Goal: Find specific page/section: Find specific page/section

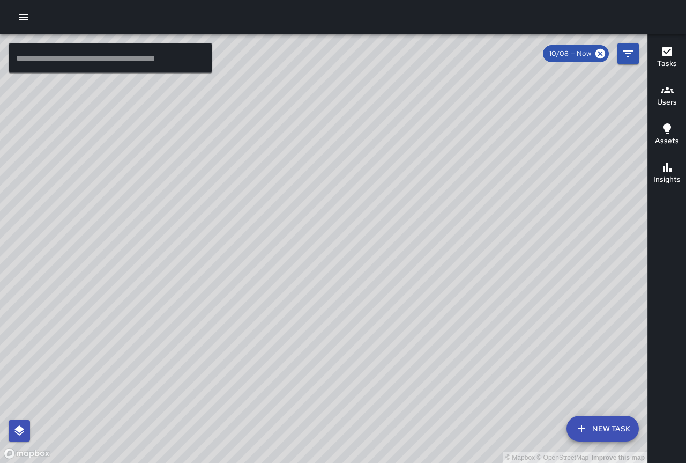
drag, startPoint x: 465, startPoint y: 347, endPoint x: 345, endPoint y: 286, distance: 134.0
click at [347, 286] on div "© Mapbox © OpenStreetMap Improve this map" at bounding box center [324, 248] width 648 height 428
drag, startPoint x: 410, startPoint y: 288, endPoint x: 378, endPoint y: 276, distance: 33.8
click at [378, 276] on div "© Mapbox © OpenStreetMap Improve this map [PERSON_NAME] [PERSON_NAME] [STREET_A…" at bounding box center [324, 248] width 648 height 428
drag, startPoint x: 555, startPoint y: 296, endPoint x: 317, endPoint y: 191, distance: 260.0
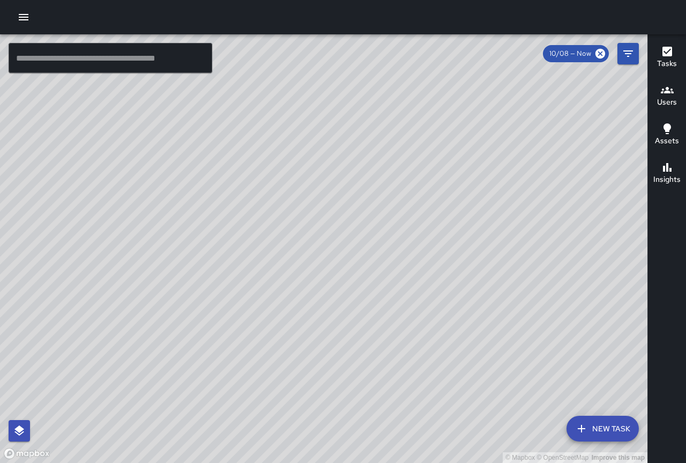
click at [317, 191] on div "© Mapbox © OpenStreetMap Improve this map" at bounding box center [324, 248] width 648 height 428
drag, startPoint x: 412, startPoint y: 262, endPoint x: 248, endPoint y: 177, distance: 184.4
click at [259, 182] on div "© Mapbox © OpenStreetMap Improve this map" at bounding box center [324, 248] width 648 height 428
drag, startPoint x: 333, startPoint y: 222, endPoint x: 234, endPoint y: 148, distance: 123.4
click at [242, 157] on div "© Mapbox © OpenStreetMap Improve this map" at bounding box center [324, 248] width 648 height 428
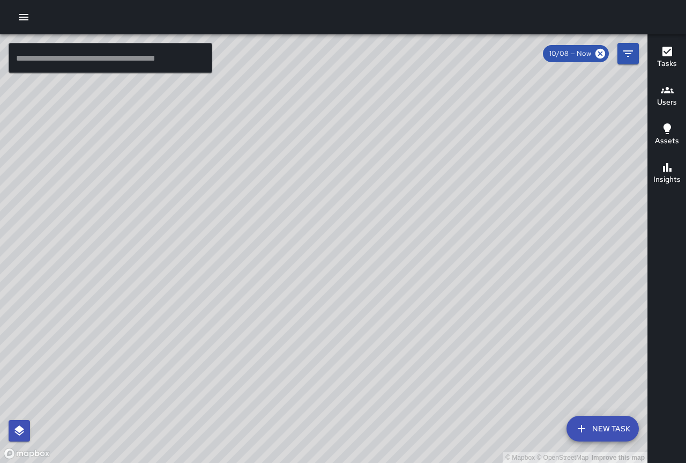
drag, startPoint x: 405, startPoint y: 278, endPoint x: 332, endPoint y: 257, distance: 76.2
click at [332, 257] on div "© Mapbox © OpenStreetMap Improve this map" at bounding box center [324, 248] width 648 height 428
drag, startPoint x: 520, startPoint y: 362, endPoint x: 504, endPoint y: 288, distance: 76.1
click at [504, 287] on div "© Mapbox © OpenStreetMap Improve this map" at bounding box center [324, 248] width 648 height 428
drag, startPoint x: 383, startPoint y: 194, endPoint x: 480, endPoint y: 287, distance: 135.4
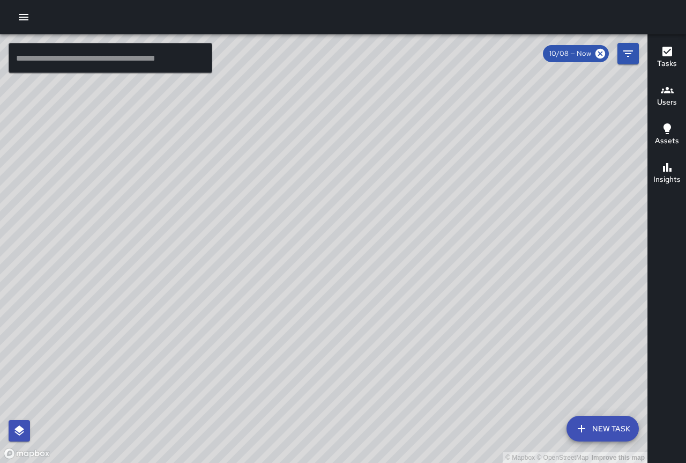
click at [491, 337] on div "© Mapbox © OpenStreetMap Improve this map" at bounding box center [324, 248] width 648 height 428
drag, startPoint x: 467, startPoint y: 259, endPoint x: 548, endPoint y: 393, distance: 157.0
click at [548, 393] on div "© Mapbox © OpenStreetMap Improve this map" at bounding box center [324, 248] width 648 height 428
drag, startPoint x: 412, startPoint y: 194, endPoint x: 487, endPoint y: 322, distance: 148.8
click at [487, 322] on div "© Mapbox © OpenStreetMap Improve this map" at bounding box center [324, 248] width 648 height 428
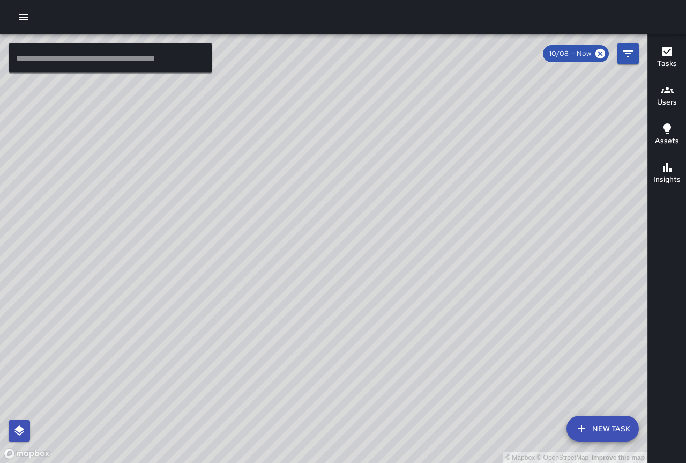
drag, startPoint x: 360, startPoint y: 173, endPoint x: 283, endPoint y: 95, distance: 108.8
click at [283, 71] on div "© Mapbox © OpenStreetMap Improve this map" at bounding box center [324, 248] width 648 height 428
drag, startPoint x: 403, startPoint y: 272, endPoint x: 382, endPoint y: 309, distance: 42.2
click at [382, 309] on div "© Mapbox © OpenStreetMap Improve this map" at bounding box center [324, 248] width 648 height 428
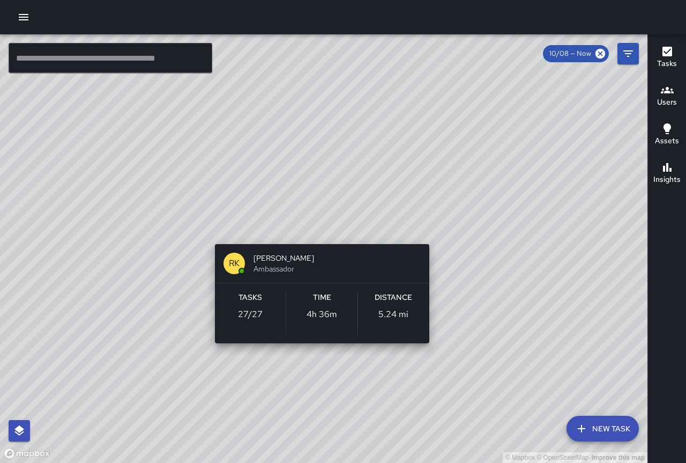
click at [432, 229] on div "© Mapbox © OpenStreetMap Improve this map RK [PERSON_NAME] Ambassador Tasks 27 …" at bounding box center [324, 248] width 648 height 428
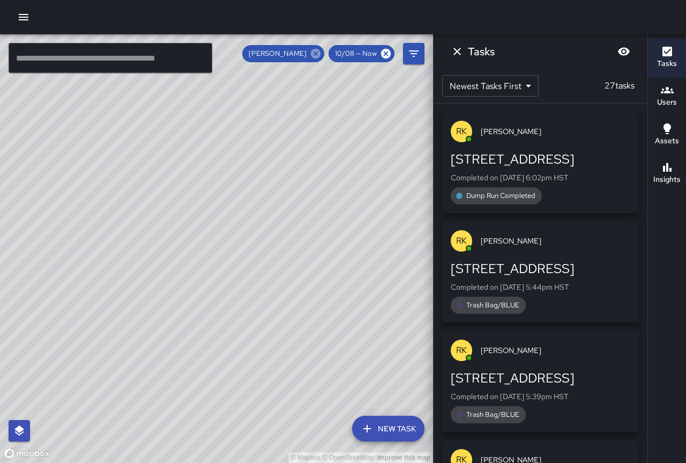
click at [313, 54] on icon at bounding box center [316, 54] width 10 height 10
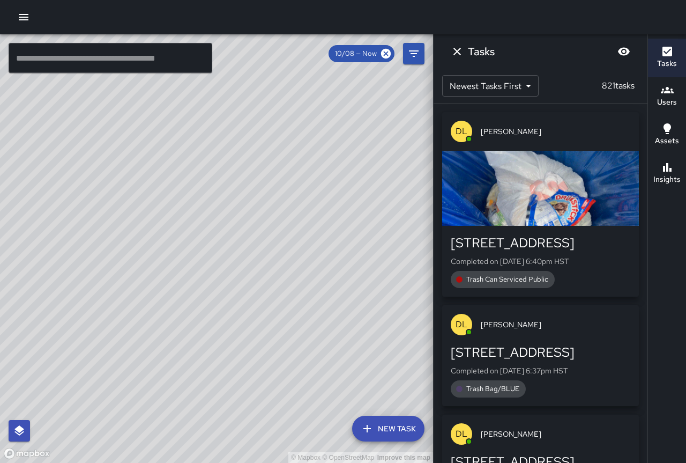
click at [340, 217] on div "© Mapbox © OpenStreetMap Improve this map ZA [PERSON_NAME] Ambassador Tasks 105…" at bounding box center [216, 248] width 433 height 428
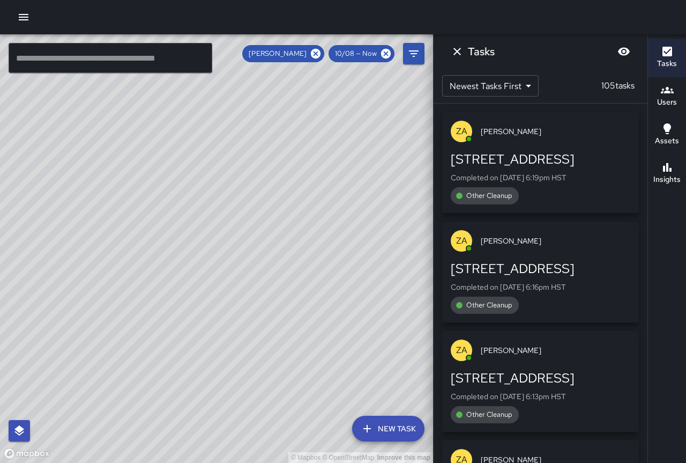
click at [317, 52] on icon at bounding box center [316, 54] width 10 height 10
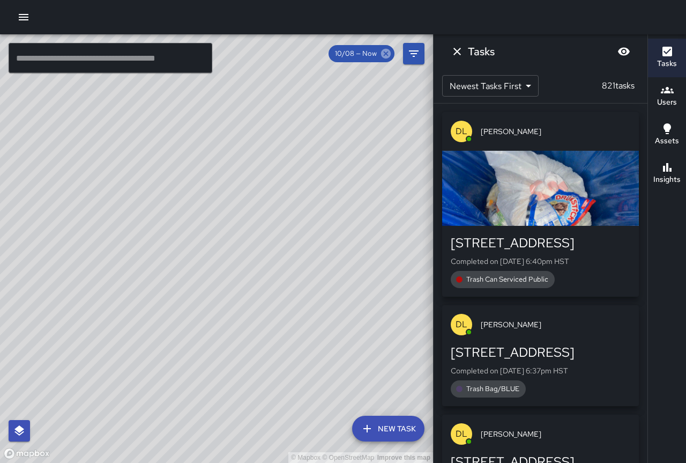
click at [387, 56] on icon at bounding box center [386, 54] width 10 height 10
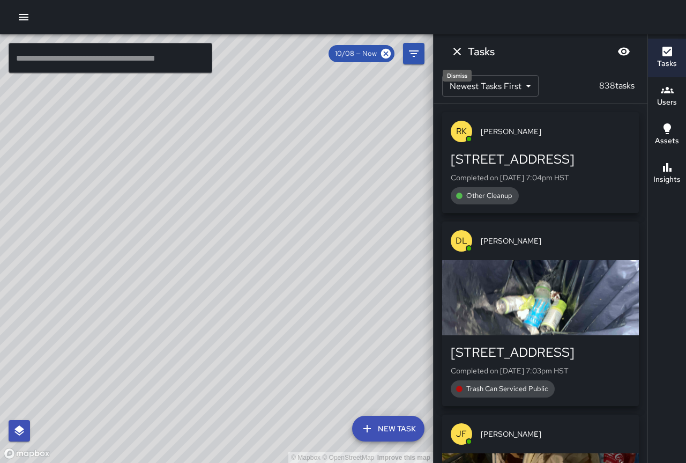
click at [461, 46] on icon "Dismiss" at bounding box center [457, 51] width 13 height 13
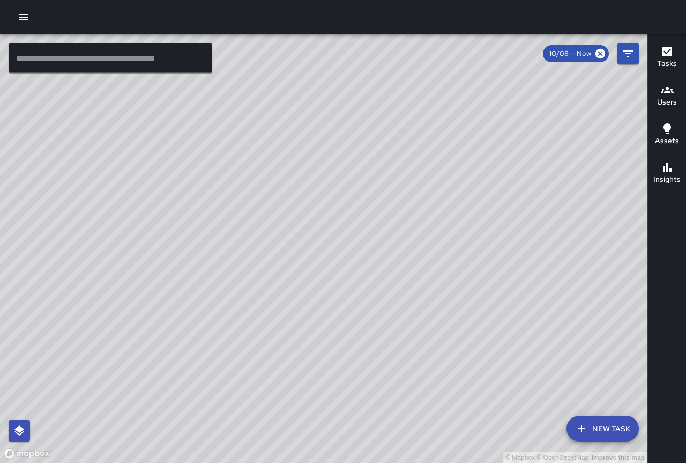
drag, startPoint x: 315, startPoint y: 157, endPoint x: 274, endPoint y: 273, distance: 123.6
click at [274, 273] on div "© Mapbox © OpenStreetMap Improve this map" at bounding box center [324, 248] width 648 height 428
drag, startPoint x: 370, startPoint y: 150, endPoint x: 370, endPoint y: 323, distance: 173.7
click at [370, 323] on div "© Mapbox © OpenStreetMap Improve this map" at bounding box center [324, 248] width 648 height 428
drag, startPoint x: 381, startPoint y: 317, endPoint x: 311, endPoint y: 165, distance: 166.7
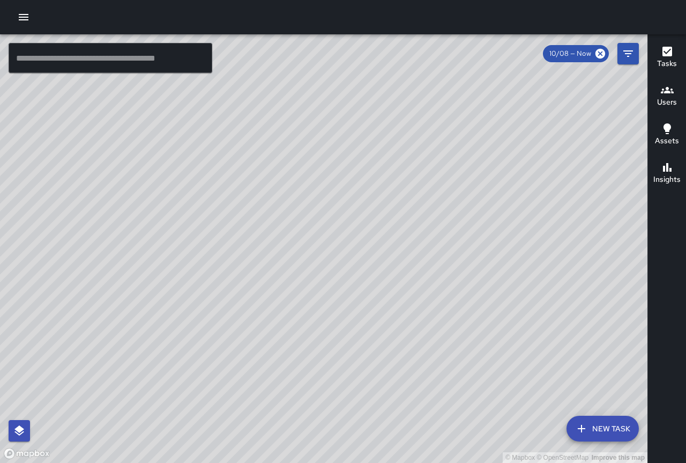
click at [311, 165] on div "© Mapbox © OpenStreetMap Improve this map" at bounding box center [324, 248] width 648 height 428
drag, startPoint x: 399, startPoint y: 250, endPoint x: 377, endPoint y: 232, distance: 27.8
click at [377, 231] on div "© Mapbox © OpenStreetMap Improve this map" at bounding box center [324, 248] width 648 height 428
drag, startPoint x: 397, startPoint y: 237, endPoint x: 377, endPoint y: 259, distance: 28.8
click at [377, 259] on div "© Mapbox © OpenStreetMap Improve this map" at bounding box center [324, 248] width 648 height 428
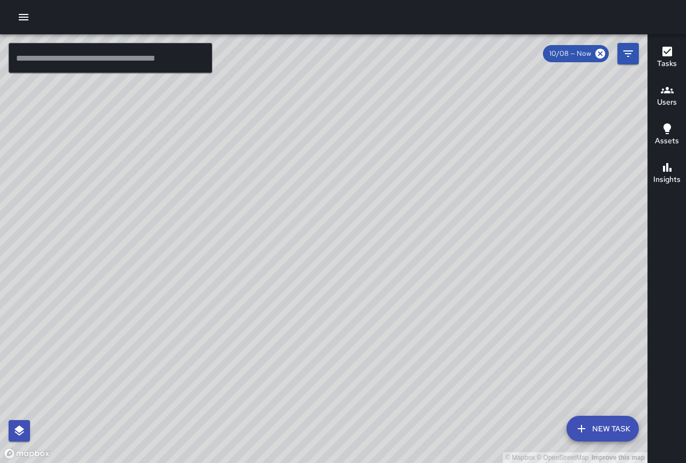
drag, startPoint x: 352, startPoint y: 311, endPoint x: 346, endPoint y: 102, distance: 209.2
click at [347, 100] on div "© Mapbox © OpenStreetMap Improve this map" at bounding box center [324, 248] width 648 height 428
drag, startPoint x: 503, startPoint y: 264, endPoint x: 458, endPoint y: 236, distance: 52.5
click at [458, 236] on div "© Mapbox © OpenStreetMap Improve this map" at bounding box center [324, 248] width 648 height 428
drag, startPoint x: 537, startPoint y: 255, endPoint x: 478, endPoint y: 231, distance: 63.5
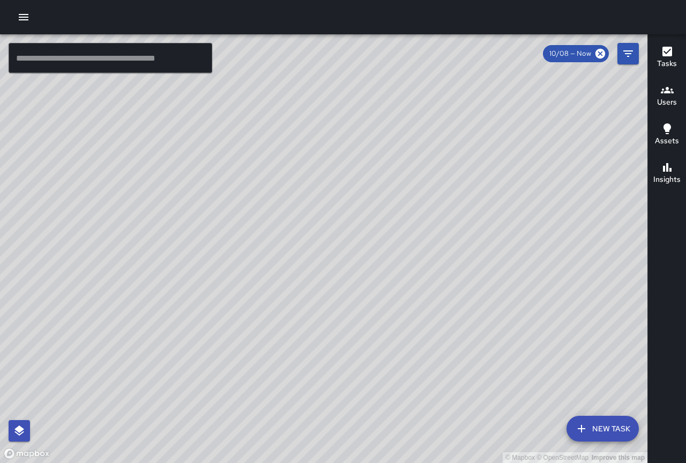
click at [478, 231] on div "© Mapbox © OpenStreetMap Improve this map" at bounding box center [324, 248] width 648 height 428
drag, startPoint x: 616, startPoint y: 354, endPoint x: 429, endPoint y: 241, distance: 218.6
click at [429, 241] on div "© Mapbox © OpenStreetMap Improve this map" at bounding box center [324, 248] width 648 height 428
drag, startPoint x: 162, startPoint y: 173, endPoint x: 368, endPoint y: 279, distance: 231.8
click at [375, 283] on div "© Mapbox © OpenStreetMap Improve this map" at bounding box center [324, 248] width 648 height 428
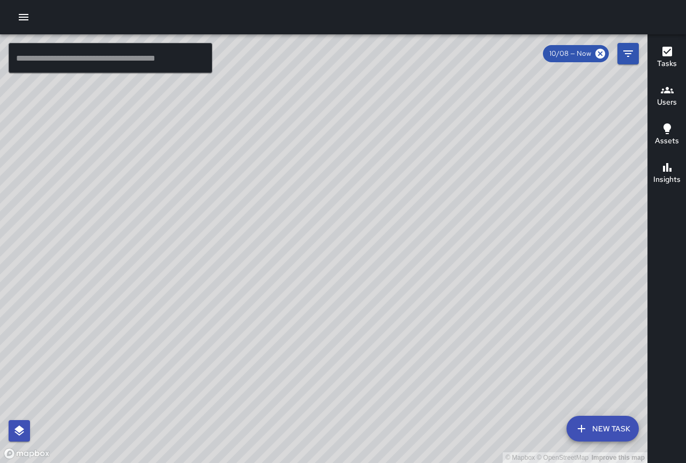
drag, startPoint x: 344, startPoint y: 241, endPoint x: 435, endPoint y: 291, distance: 103.4
click at [437, 291] on div "© Mapbox © OpenStreetMap Improve this map" at bounding box center [324, 248] width 648 height 428
drag, startPoint x: 361, startPoint y: 199, endPoint x: 410, endPoint y: 256, distance: 74.5
click at [410, 256] on div "© Mapbox © OpenStreetMap Improve this map" at bounding box center [324, 248] width 648 height 428
drag, startPoint x: 381, startPoint y: 205, endPoint x: 428, endPoint y: 314, distance: 118.1
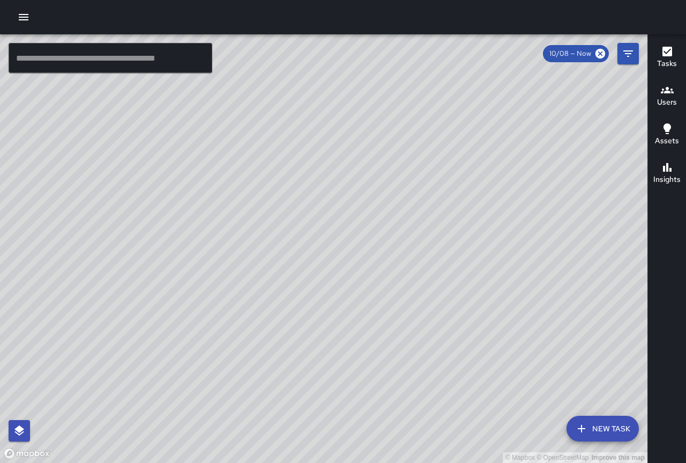
click at [430, 314] on div "© Mapbox © OpenStreetMap Improve this map" at bounding box center [324, 248] width 648 height 428
drag, startPoint x: 353, startPoint y: 174, endPoint x: 359, endPoint y: 214, distance: 40.6
click at [359, 214] on div "© Mapbox © OpenStreetMap Improve this map" at bounding box center [324, 248] width 648 height 428
drag, startPoint x: 394, startPoint y: 265, endPoint x: 348, endPoint y: 146, distance: 127.1
click at [344, 133] on div "© Mapbox © OpenStreetMap Improve this map" at bounding box center [324, 248] width 648 height 428
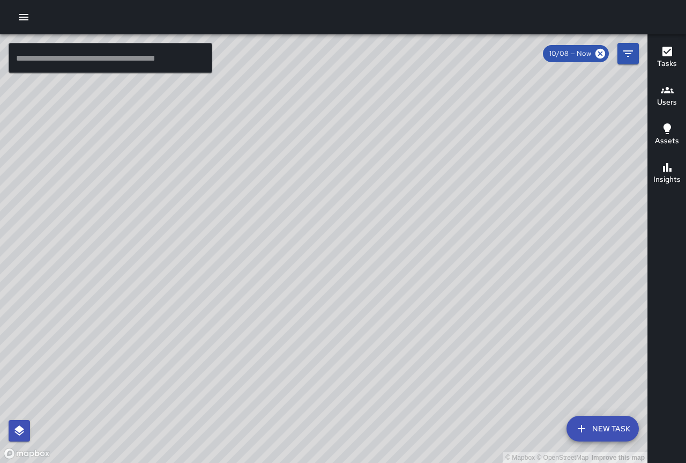
drag, startPoint x: 460, startPoint y: 269, endPoint x: 373, endPoint y: 188, distance: 118.8
click at [373, 188] on div "© Mapbox © OpenStreetMap Improve this map" at bounding box center [324, 248] width 648 height 428
drag, startPoint x: 290, startPoint y: 189, endPoint x: 412, endPoint y: 337, distance: 191.2
click at [412, 337] on div "© Mapbox © OpenStreetMap Improve this map" at bounding box center [324, 248] width 648 height 428
drag, startPoint x: 380, startPoint y: 274, endPoint x: 421, endPoint y: 335, distance: 73.4
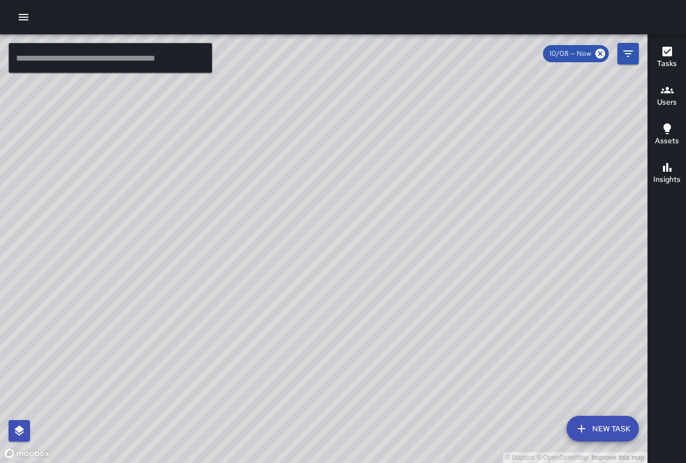
click at [421, 335] on div "© Mapbox © OpenStreetMap Improve this map" at bounding box center [324, 248] width 648 height 428
drag, startPoint x: 385, startPoint y: 318, endPoint x: 488, endPoint y: 403, distance: 132.5
click at [488, 403] on div "© Mapbox © OpenStreetMap Improve this map" at bounding box center [324, 248] width 648 height 428
drag, startPoint x: 361, startPoint y: 280, endPoint x: 436, endPoint y: 352, distance: 104.3
click at [436, 352] on div "© Mapbox © OpenStreetMap Improve this map" at bounding box center [324, 248] width 648 height 428
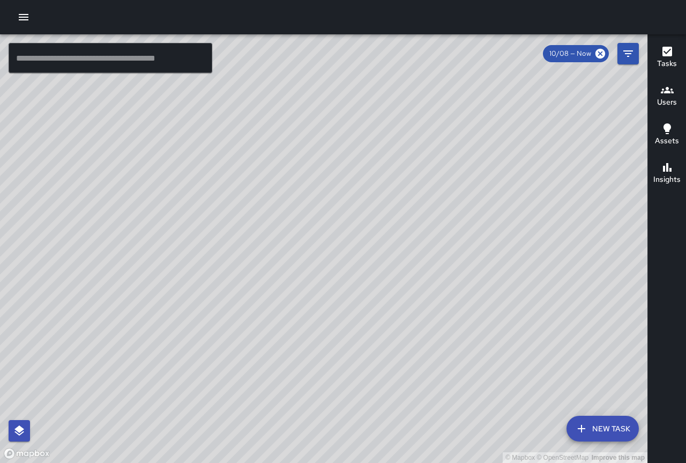
drag, startPoint x: 293, startPoint y: 240, endPoint x: 356, endPoint y: 321, distance: 103.1
click at [356, 321] on div "© Mapbox © OpenStreetMap Improve this map" at bounding box center [324, 248] width 648 height 428
drag, startPoint x: 421, startPoint y: 210, endPoint x: 360, endPoint y: 196, distance: 63.1
click at [360, 196] on div "© Mapbox © OpenStreetMap Improve this map" at bounding box center [324, 248] width 648 height 428
drag, startPoint x: 584, startPoint y: 295, endPoint x: 489, endPoint y: 259, distance: 101.0
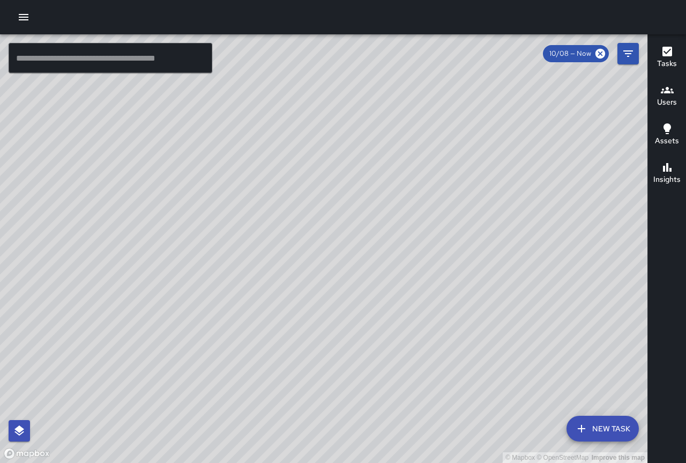
click at [489, 259] on div "© Mapbox © OpenStreetMap Improve this map" at bounding box center [324, 248] width 648 height 428
drag, startPoint x: 358, startPoint y: 111, endPoint x: 416, endPoint y: 242, distance: 143.0
click at [416, 242] on div "© Mapbox © OpenStreetMap Improve this map" at bounding box center [324, 248] width 648 height 428
drag, startPoint x: 365, startPoint y: 165, endPoint x: 390, endPoint y: 244, distance: 83.1
click at [390, 244] on div "© Mapbox © OpenStreetMap Improve this map" at bounding box center [324, 248] width 648 height 428
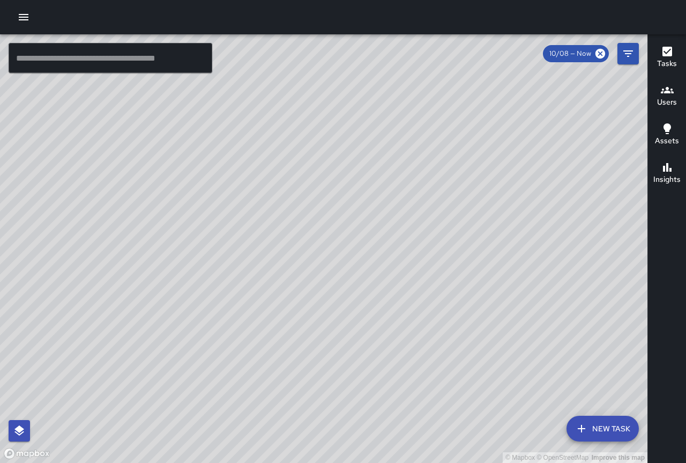
drag, startPoint x: 316, startPoint y: 266, endPoint x: 405, endPoint y: 355, distance: 125.9
click at [405, 355] on div "© Mapbox © OpenStreetMap Improve this map" at bounding box center [324, 248] width 648 height 428
drag, startPoint x: 242, startPoint y: 202, endPoint x: 323, endPoint y: 263, distance: 101.8
click at [339, 284] on div "© Mapbox © OpenStreetMap Improve this map" at bounding box center [324, 248] width 648 height 428
drag, startPoint x: 264, startPoint y: 175, endPoint x: 338, endPoint y: 248, distance: 103.5
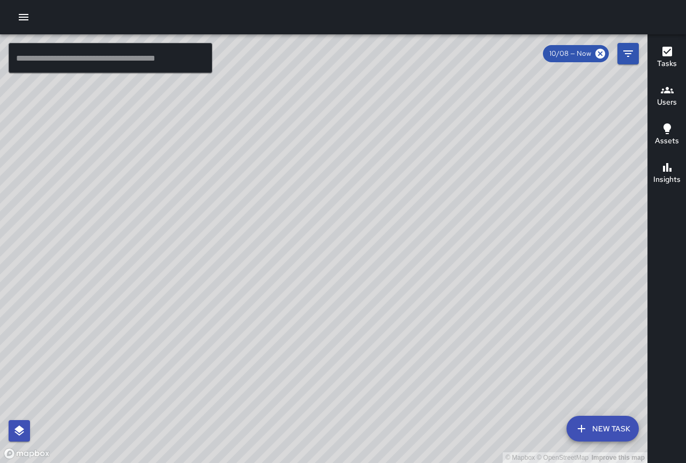
click at [338, 248] on div "© Mapbox © OpenStreetMap Improve this map" at bounding box center [324, 248] width 648 height 428
drag, startPoint x: 304, startPoint y: 214, endPoint x: 386, endPoint y: 281, distance: 105.9
click at [386, 281] on div "© Mapbox © OpenStreetMap Improve this map" at bounding box center [324, 248] width 648 height 428
drag, startPoint x: 286, startPoint y: 190, endPoint x: 375, endPoint y: 239, distance: 101.2
click at [375, 239] on div "© Mapbox © OpenStreetMap Improve this map" at bounding box center [324, 248] width 648 height 428
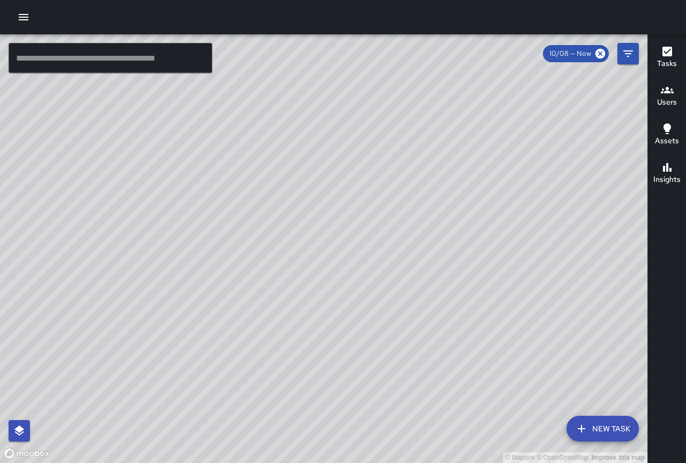
drag, startPoint x: 282, startPoint y: 174, endPoint x: 429, endPoint y: 261, distance: 170.9
click at [429, 261] on div "© Mapbox © OpenStreetMap Improve this map" at bounding box center [324, 248] width 648 height 428
drag, startPoint x: 346, startPoint y: 223, endPoint x: 399, endPoint y: 258, distance: 64.2
click at [423, 262] on div "© Mapbox © OpenStreetMap Improve this map" at bounding box center [324, 248] width 648 height 428
drag, startPoint x: 278, startPoint y: 212, endPoint x: 372, endPoint y: 284, distance: 118.3
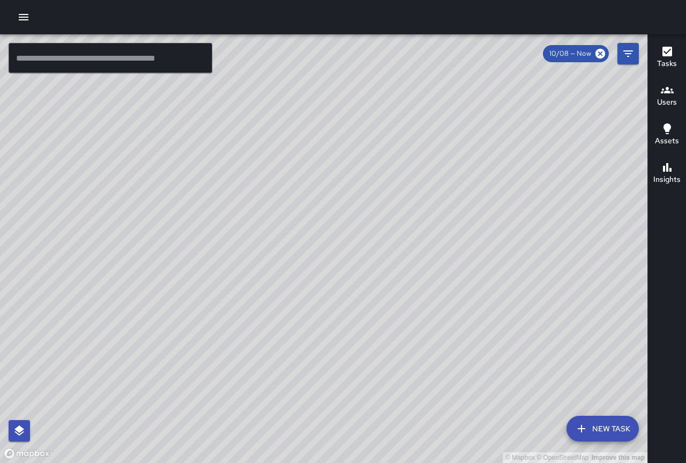
click at [378, 289] on div "© Mapbox © OpenStreetMap Improve this map" at bounding box center [324, 248] width 648 height 428
drag, startPoint x: 504, startPoint y: 218, endPoint x: 236, endPoint y: 385, distance: 315.2
click at [239, 390] on div "© Mapbox © OpenStreetMap Improve this map" at bounding box center [324, 248] width 648 height 428
drag, startPoint x: 135, startPoint y: 196, endPoint x: 354, endPoint y: 253, distance: 227.0
click at [354, 253] on div "© Mapbox © OpenStreetMap Improve this map" at bounding box center [324, 248] width 648 height 428
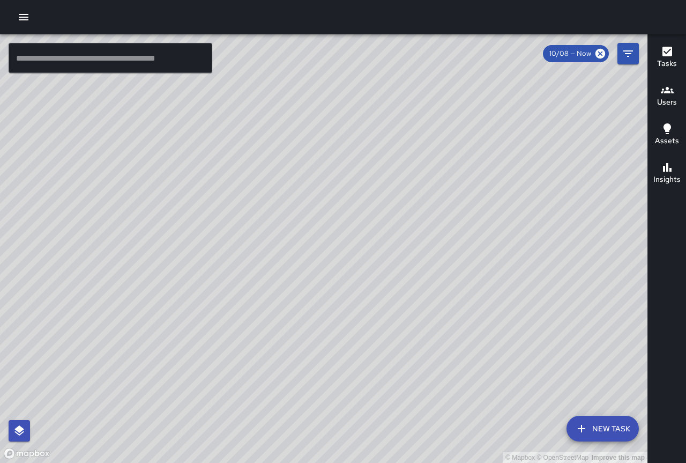
drag, startPoint x: 150, startPoint y: 254, endPoint x: 262, endPoint y: 307, distance: 124.0
click at [266, 308] on div "© Mapbox © OpenStreetMap Improve this map" at bounding box center [324, 248] width 648 height 428
drag, startPoint x: 102, startPoint y: 200, endPoint x: 224, endPoint y: 273, distance: 141.4
click at [224, 273] on div "© Mapbox © OpenStreetMap Improve this map [PERSON_NAME] [PERSON_NAME] [STREET_A…" at bounding box center [324, 248] width 648 height 428
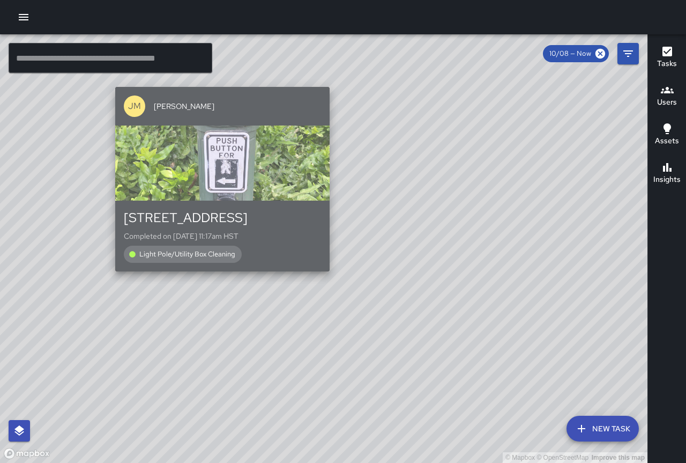
drag, startPoint x: 210, startPoint y: 203, endPoint x: 246, endPoint y: 277, distance: 82.5
click at [249, 269] on div "[STREET_ADDRESS] Completed on [DATE] 11:17am HST Light Pole/Utility Box Cleaning" at bounding box center [222, 235] width 214 height 71
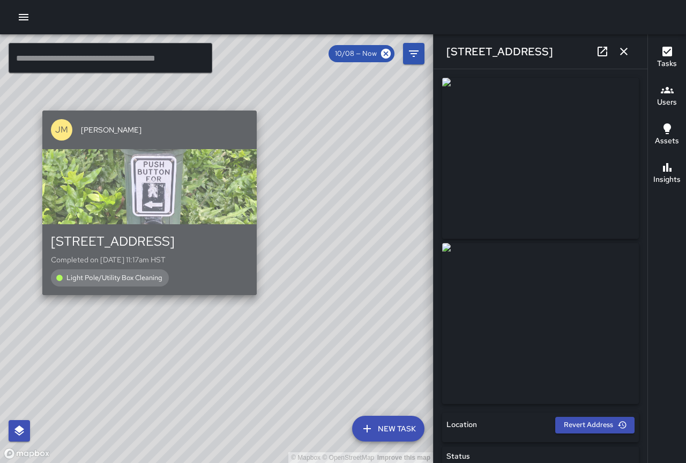
click at [99, 251] on div "[STREET_ADDRESS] Completed on [DATE] 11:17am HST Light Pole/Utility Box Cleaning" at bounding box center [149, 260] width 197 height 54
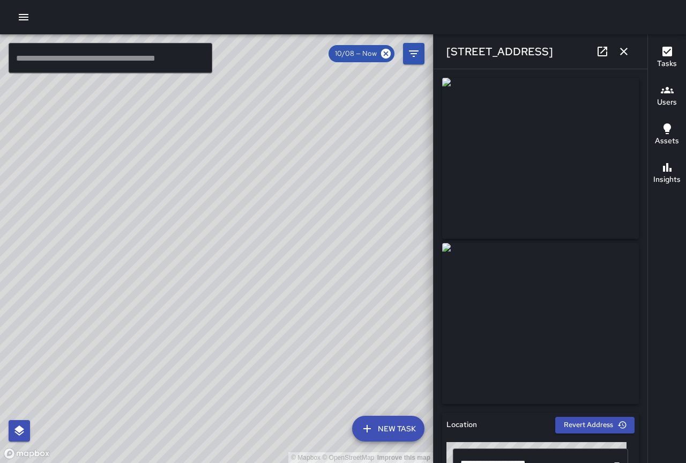
type input "**********"
click at [627, 48] on icon "button" at bounding box center [624, 51] width 13 height 13
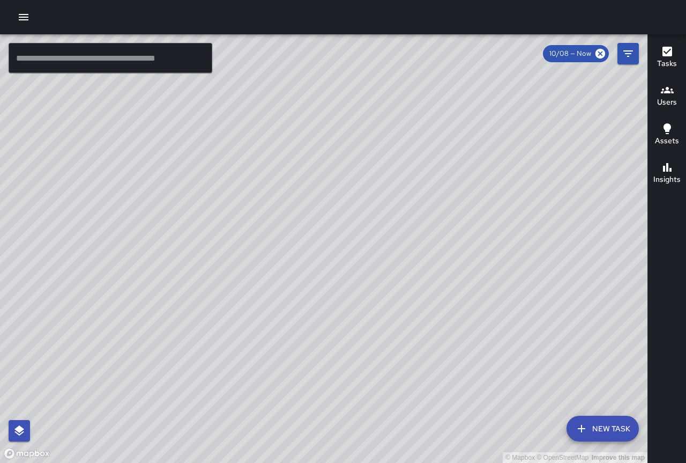
drag, startPoint x: 337, startPoint y: 167, endPoint x: 432, endPoint y: 352, distance: 208.1
click at [432, 352] on div "© Mapbox © OpenStreetMap Improve this map" at bounding box center [324, 248] width 648 height 428
drag, startPoint x: 424, startPoint y: 335, endPoint x: 374, endPoint y: 66, distance: 273.2
click at [374, 66] on div "© Mapbox © OpenStreetMap Improve this map" at bounding box center [324, 248] width 648 height 428
drag, startPoint x: 414, startPoint y: 269, endPoint x: 354, endPoint y: 103, distance: 176.4
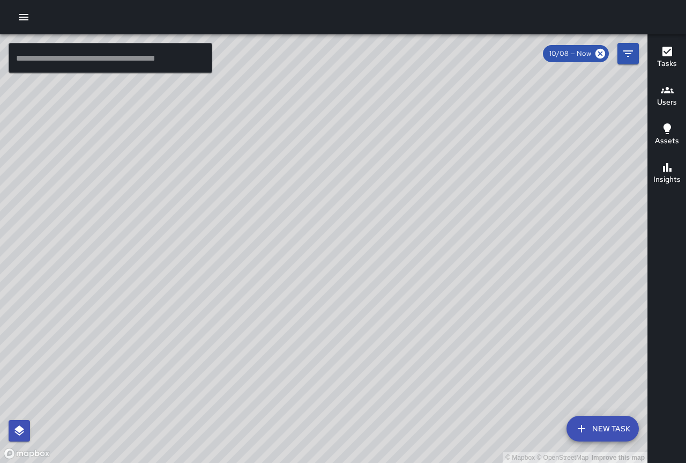
click at [368, 85] on div "© Mapbox © OpenStreetMap Improve this map" at bounding box center [324, 248] width 648 height 428
drag, startPoint x: 404, startPoint y: 236, endPoint x: 339, endPoint y: 98, distance: 152.5
click at [340, 97] on div "© Mapbox © OpenStreetMap Improve this map" at bounding box center [324, 248] width 648 height 428
drag, startPoint x: 469, startPoint y: 223, endPoint x: 321, endPoint y: 217, distance: 147.5
click at [321, 217] on div "© Mapbox © OpenStreetMap Improve this map" at bounding box center [324, 248] width 648 height 428
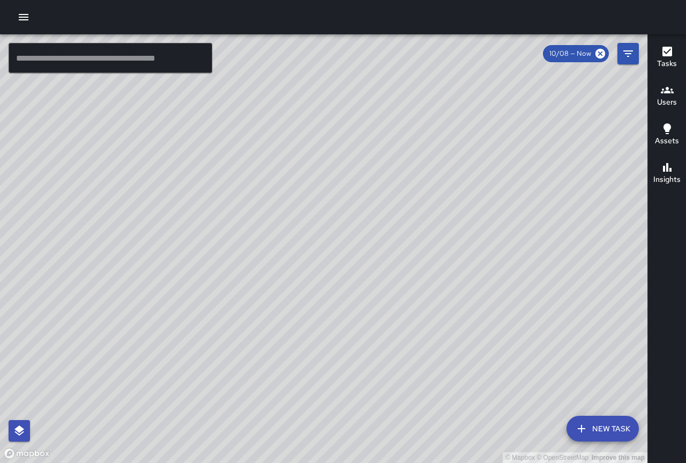
drag, startPoint x: 432, startPoint y: 100, endPoint x: 276, endPoint y: 199, distance: 184.9
click at [276, 199] on div "© Mapbox © OpenStreetMap Improve this map" at bounding box center [324, 248] width 648 height 428
drag, startPoint x: 411, startPoint y: 263, endPoint x: 253, endPoint y: 142, distance: 198.5
click at [253, 142] on div "© Mapbox © OpenStreetMap Improve this map" at bounding box center [324, 248] width 648 height 428
drag, startPoint x: 348, startPoint y: 213, endPoint x: 386, endPoint y: 185, distance: 46.9
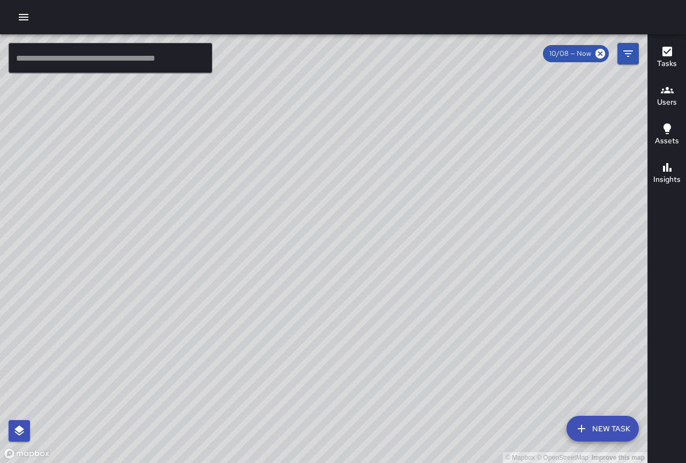
click at [388, 185] on div "© Mapbox © OpenStreetMap Improve this map" at bounding box center [324, 248] width 648 height 428
click at [175, 228] on div "© Mapbox © OpenStreetMap Improve this map" at bounding box center [324, 248] width 648 height 428
drag, startPoint x: 143, startPoint y: 235, endPoint x: 445, endPoint y: 120, distance: 323.1
click at [445, 120] on div "© Mapbox © OpenStreetMap Improve this map" at bounding box center [324, 248] width 648 height 428
drag, startPoint x: 213, startPoint y: 226, endPoint x: 389, endPoint y: 143, distance: 195.2
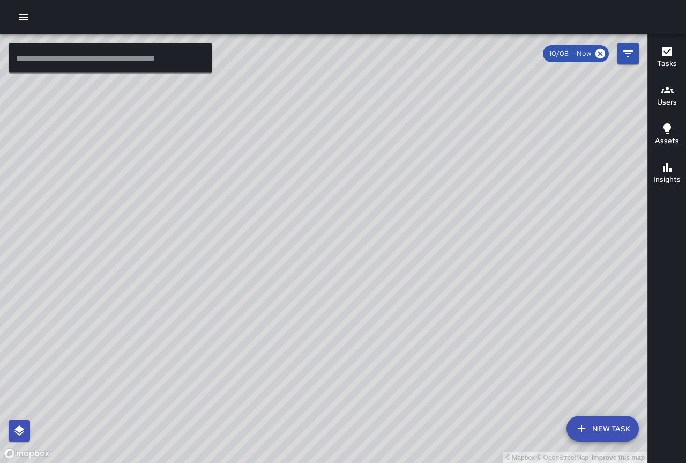
click at [389, 143] on div "© Mapbox © OpenStreetMap Improve this map" at bounding box center [324, 248] width 648 height 428
drag, startPoint x: 109, startPoint y: 153, endPoint x: 166, endPoint y: 184, distance: 64.5
click at [166, 184] on div "© Mapbox © OpenStreetMap Improve this map" at bounding box center [324, 248] width 648 height 428
drag, startPoint x: 339, startPoint y: 134, endPoint x: 335, endPoint y: 305, distance: 171.1
click at [335, 305] on div "© Mapbox © OpenStreetMap Improve this map" at bounding box center [324, 248] width 648 height 428
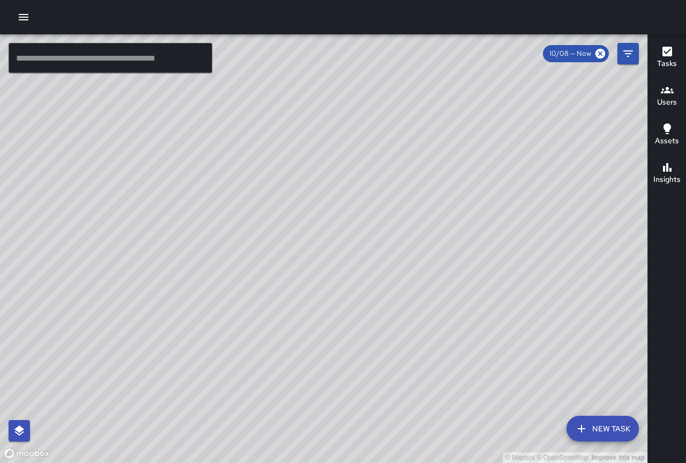
drag, startPoint x: 343, startPoint y: 197, endPoint x: 497, endPoint y: 360, distance: 224.5
click at [502, 402] on div "© Mapbox © OpenStreetMap Improve this map" at bounding box center [324, 248] width 648 height 428
drag, startPoint x: 455, startPoint y: 198, endPoint x: 472, endPoint y: 359, distance: 161.7
click at [494, 390] on div "© Mapbox © OpenStreetMap Improve this map" at bounding box center [324, 248] width 648 height 428
drag, startPoint x: 377, startPoint y: 212, endPoint x: 444, endPoint y: 299, distance: 109.7
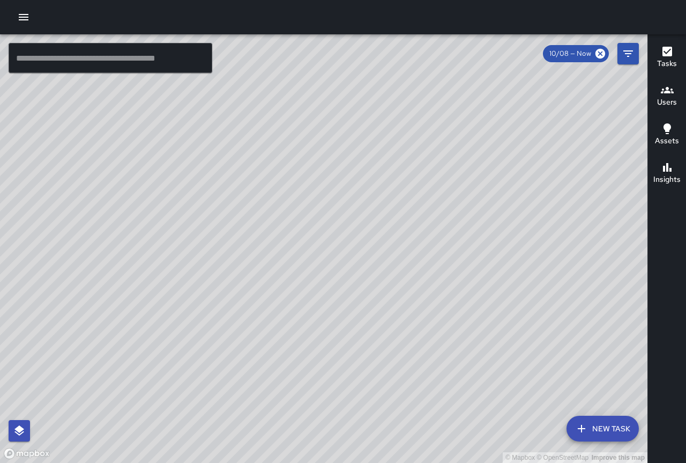
click at [444, 299] on div "© Mapbox © OpenStreetMap Improve this map" at bounding box center [324, 248] width 648 height 428
drag, startPoint x: 407, startPoint y: 268, endPoint x: 489, endPoint y: 361, distance: 124.6
click at [489, 364] on div "© Mapbox © OpenStreetMap Improve this map" at bounding box center [324, 248] width 648 height 428
drag, startPoint x: 450, startPoint y: 218, endPoint x: 449, endPoint y: 391, distance: 173.2
click at [449, 391] on div "© Mapbox © OpenStreetMap Improve this map" at bounding box center [324, 248] width 648 height 428
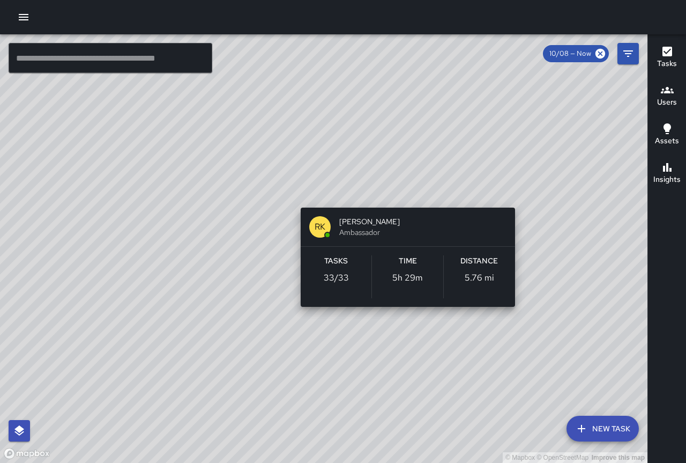
click at [516, 190] on div "© Mapbox © OpenStreetMap Improve this map RK [PERSON_NAME] Ambassador Tasks 33 …" at bounding box center [324, 248] width 648 height 428
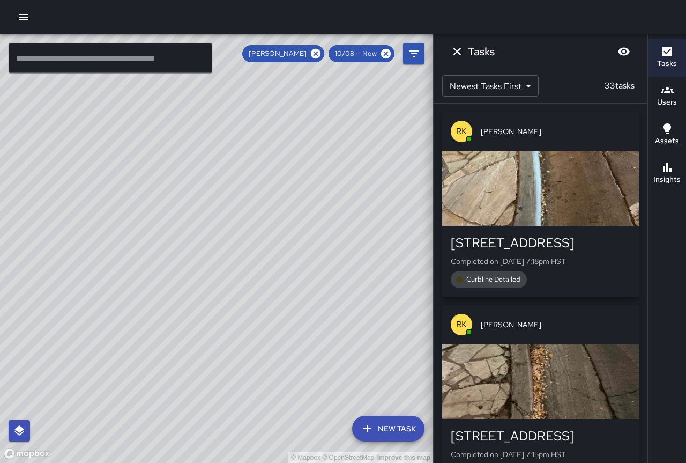
drag, startPoint x: 365, startPoint y: 241, endPoint x: 168, endPoint y: 214, distance: 198.6
click at [153, 216] on div "© Mapbox © OpenStreetMap Improve this map" at bounding box center [216, 248] width 433 height 428
click at [317, 51] on icon at bounding box center [316, 54] width 10 height 10
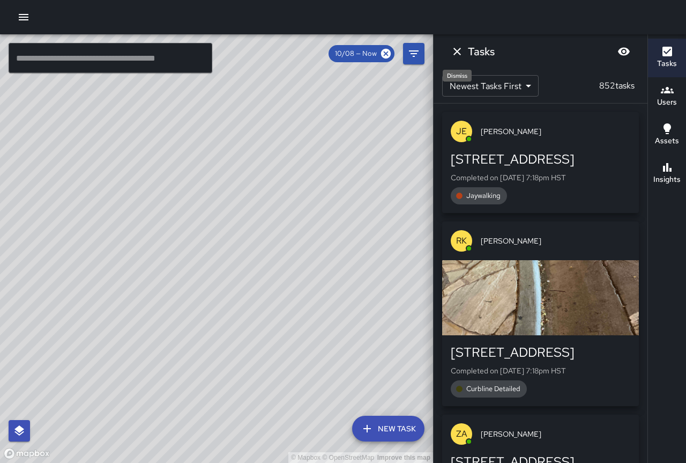
click at [455, 50] on icon "Dismiss" at bounding box center [457, 51] width 13 height 13
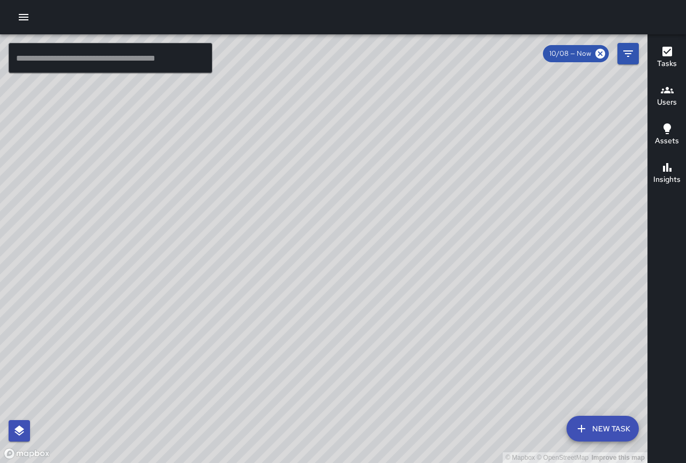
drag, startPoint x: 324, startPoint y: 165, endPoint x: 425, endPoint y: 183, distance: 102.4
click at [429, 183] on div "© Mapbox © OpenStreetMap Improve this map" at bounding box center [324, 248] width 648 height 428
drag, startPoint x: 343, startPoint y: 137, endPoint x: 515, endPoint y: 286, distance: 228.0
click at [515, 286] on div "© Mapbox © OpenStreetMap Improve this map" at bounding box center [324, 248] width 648 height 428
drag, startPoint x: 416, startPoint y: 265, endPoint x: 385, endPoint y: 255, distance: 32.2
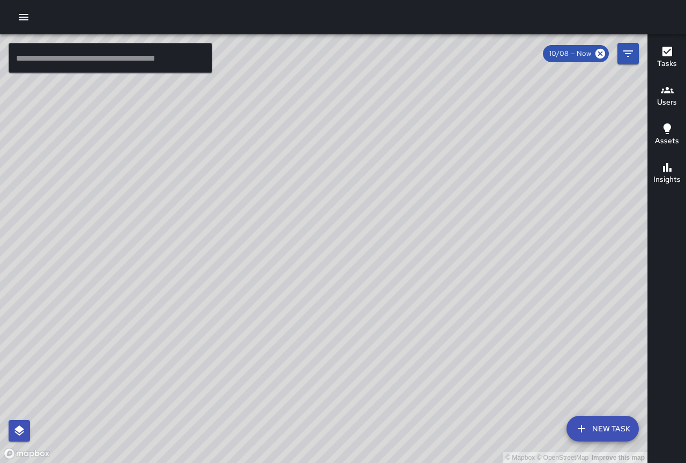
click at [119, 0] on html "© Mapbox © OpenStreetMap Improve this map ​ New Task 10/08 — Now Map Layers Tas…" at bounding box center [343, 231] width 686 height 463
drag, startPoint x: 491, startPoint y: 352, endPoint x: 372, endPoint y: 228, distance: 172.1
click at [372, 227] on div "© Mapbox © OpenStreetMap Improve this map" at bounding box center [324, 248] width 648 height 428
drag, startPoint x: 458, startPoint y: 354, endPoint x: 380, endPoint y: 258, distance: 123.1
click at [380, 258] on div "© Mapbox © OpenStreetMap Improve this map" at bounding box center [324, 248] width 648 height 428
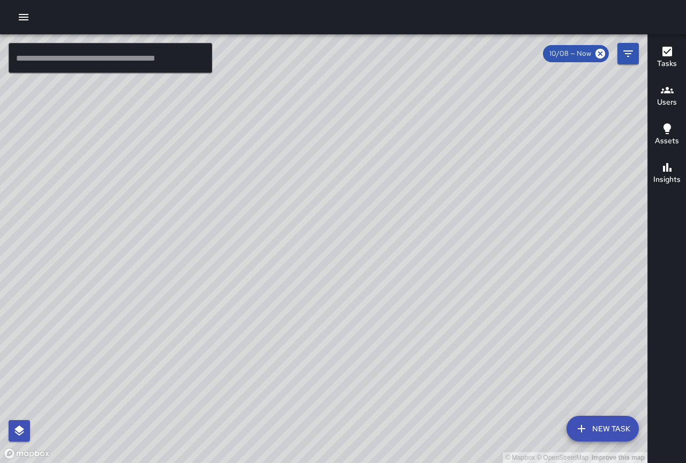
drag, startPoint x: 418, startPoint y: 110, endPoint x: 498, endPoint y: 383, distance: 284.3
click at [500, 392] on div "© Mapbox © OpenStreetMap Improve this map" at bounding box center [324, 248] width 648 height 428
drag, startPoint x: 376, startPoint y: 188, endPoint x: 525, endPoint y: 411, distance: 268.5
click at [529, 413] on div "© Mapbox © OpenStreetMap Improve this map" at bounding box center [324, 248] width 648 height 428
drag, startPoint x: 508, startPoint y: 368, endPoint x: 350, endPoint y: 208, distance: 225.2
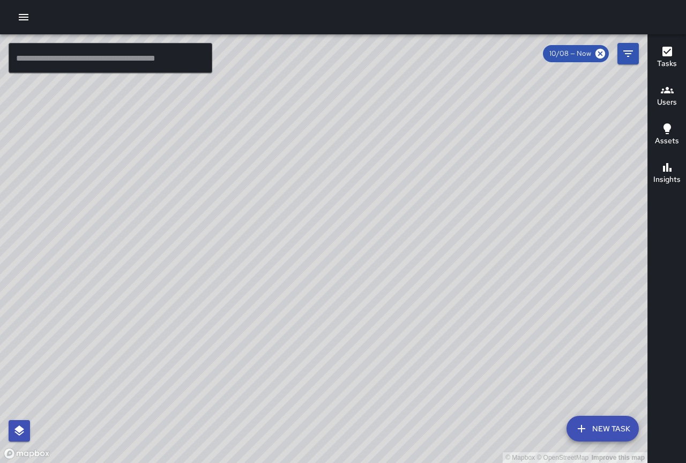
click at [350, 206] on div "© Mapbox © OpenStreetMap Improve this map" at bounding box center [324, 248] width 648 height 428
drag, startPoint x: 250, startPoint y: 226, endPoint x: 610, endPoint y: 313, distance: 370.6
click at [620, 310] on div "© Mapbox © OpenStreetMap Improve this map" at bounding box center [324, 248] width 648 height 428
drag, startPoint x: 265, startPoint y: 215, endPoint x: 489, endPoint y: 177, distance: 227.2
click at [489, 175] on div "© Mapbox © OpenStreetMap Improve this map" at bounding box center [324, 248] width 648 height 428
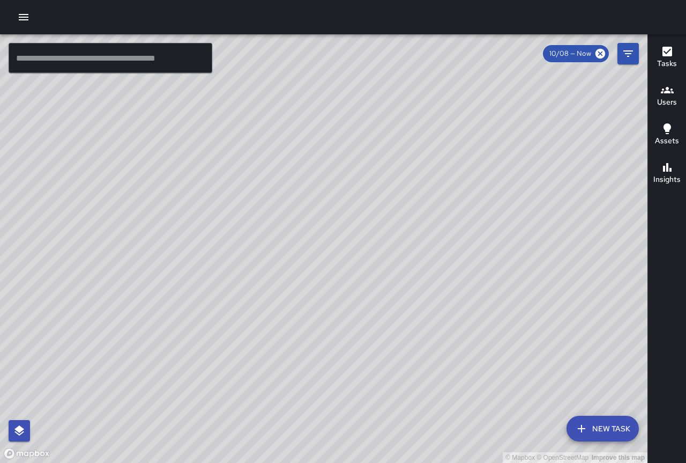
drag, startPoint x: 276, startPoint y: 229, endPoint x: 466, endPoint y: 50, distance: 260.9
click at [454, 55] on div "© Mapbox © OpenStreetMap Improve this map" at bounding box center [324, 248] width 648 height 428
drag, startPoint x: 409, startPoint y: 300, endPoint x: 318, endPoint y: 160, distance: 167.4
click at [318, 160] on div "© Mapbox © OpenStreetMap Improve this map" at bounding box center [324, 248] width 648 height 428
drag, startPoint x: 409, startPoint y: 300, endPoint x: 286, endPoint y: 178, distance: 172.9
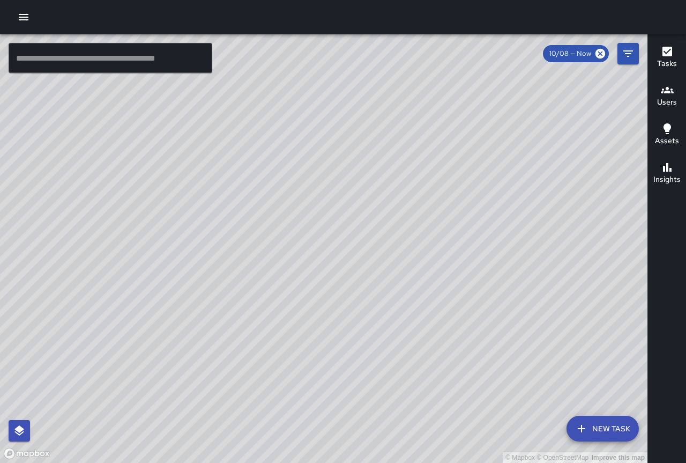
click at [295, 167] on div "© Mapbox © OpenStreetMap Improve this map" at bounding box center [324, 248] width 648 height 428
click at [345, 241] on div "© Mapbox © OpenStreetMap Improve this map" at bounding box center [324, 248] width 648 height 428
drag, startPoint x: 265, startPoint y: 199, endPoint x: 509, endPoint y: 451, distance: 350.3
click at [509, 451] on div "© Mapbox © OpenStreetMap Improve this map" at bounding box center [324, 248] width 648 height 428
drag, startPoint x: 344, startPoint y: 314, endPoint x: 372, endPoint y: 348, distance: 44.6
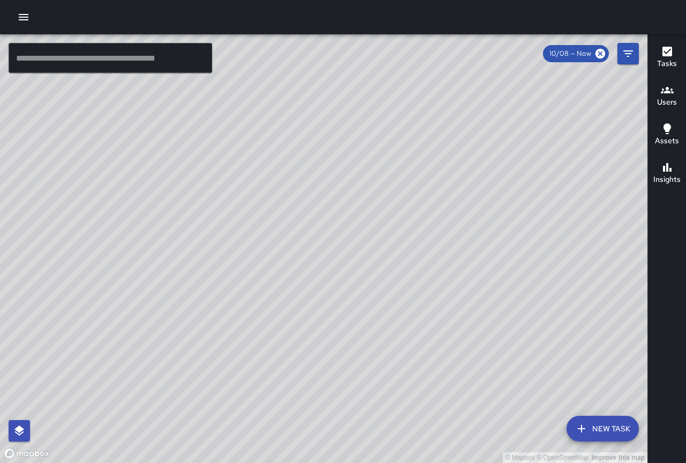
click at [372, 348] on div "© Mapbox © OpenStreetMap Improve this map" at bounding box center [324, 248] width 648 height 428
drag, startPoint x: 275, startPoint y: 180, endPoint x: 294, endPoint y: 231, distance: 54.8
click at [294, 231] on div "© Mapbox © OpenStreetMap Improve this map" at bounding box center [324, 248] width 648 height 428
drag, startPoint x: 423, startPoint y: 163, endPoint x: 266, endPoint y: 204, distance: 161.9
click at [266, 204] on div "© Mapbox © OpenStreetMap Improve this map" at bounding box center [324, 248] width 648 height 428
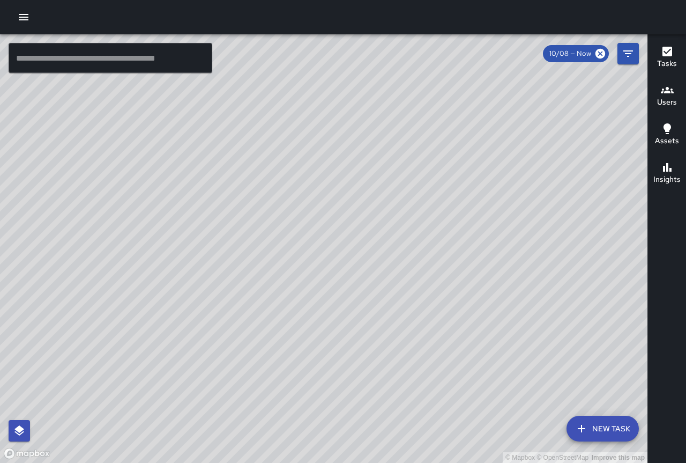
drag, startPoint x: 446, startPoint y: 232, endPoint x: 343, endPoint y: 340, distance: 149.8
click at [320, 364] on div "© Mapbox © OpenStreetMap Improve this map" at bounding box center [324, 248] width 648 height 428
drag, startPoint x: 403, startPoint y: 293, endPoint x: 279, endPoint y: 407, distance: 169.2
click at [279, 407] on div "© Mapbox © OpenStreetMap Improve this map" at bounding box center [324, 248] width 648 height 428
drag, startPoint x: 345, startPoint y: 327, endPoint x: 478, endPoint y: 200, distance: 184.3
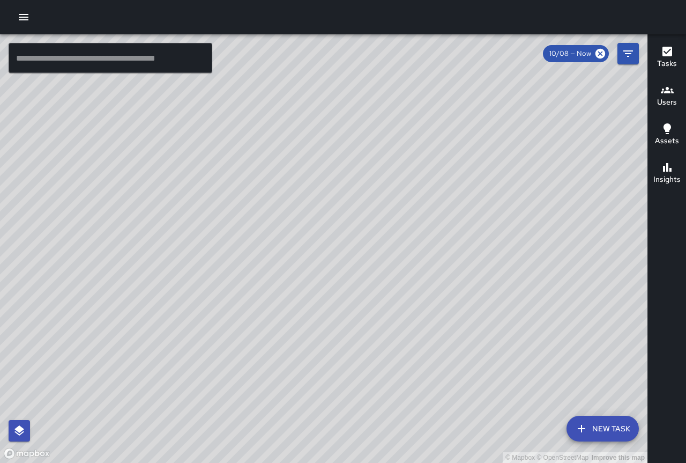
click at [478, 200] on div "© Mapbox © OpenStreetMap Improve this map" at bounding box center [324, 248] width 648 height 428
drag, startPoint x: 381, startPoint y: 271, endPoint x: 459, endPoint y: 232, distance: 87.3
click at [459, 232] on div "© Mapbox © OpenStreetMap Improve this map" at bounding box center [324, 248] width 648 height 428
drag, startPoint x: 443, startPoint y: 243, endPoint x: 330, endPoint y: 289, distance: 122.1
click at [330, 289] on div "© Mapbox © OpenStreetMap Improve this map" at bounding box center [324, 248] width 648 height 428
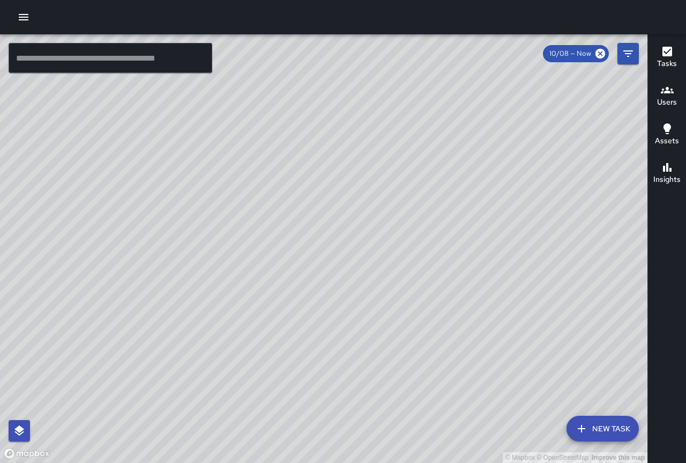
drag, startPoint x: 432, startPoint y: 272, endPoint x: 379, endPoint y: 261, distance: 53.7
click at [377, 263] on div "© Mapbox © OpenStreetMap Improve this map" at bounding box center [324, 248] width 648 height 428
drag, startPoint x: 520, startPoint y: 308, endPoint x: 346, endPoint y: 216, distance: 196.9
click at [347, 216] on div "© Mapbox © OpenStreetMap Improve this map" at bounding box center [324, 248] width 648 height 428
drag, startPoint x: 441, startPoint y: 248, endPoint x: 305, endPoint y: 203, distance: 143.4
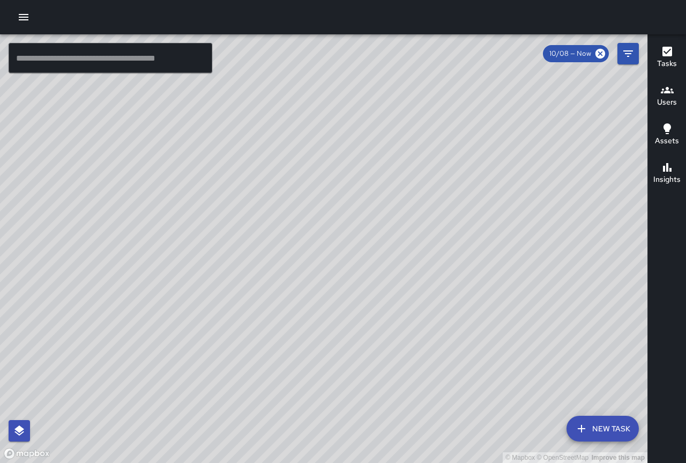
click at [305, 203] on div "© Mapbox © OpenStreetMap Improve this map" at bounding box center [324, 248] width 648 height 428
drag, startPoint x: 395, startPoint y: 268, endPoint x: 299, endPoint y: 204, distance: 115.5
click at [299, 204] on div "© Mapbox © OpenStreetMap Improve this map" at bounding box center [324, 248] width 648 height 428
drag, startPoint x: 363, startPoint y: 261, endPoint x: 234, endPoint y: 179, distance: 153.3
click at [234, 179] on div "© Mapbox © OpenStreetMap Improve this map" at bounding box center [324, 248] width 648 height 428
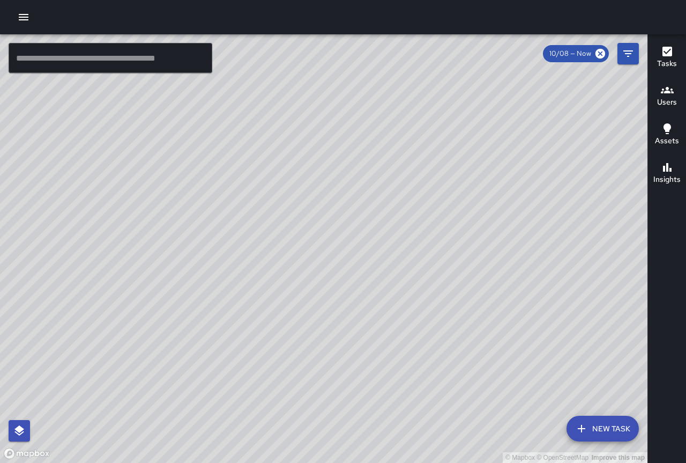
drag, startPoint x: 411, startPoint y: 323, endPoint x: 287, endPoint y: 243, distance: 147.4
click at [285, 242] on div "© Mapbox © OpenStreetMap Improve this map" at bounding box center [324, 248] width 648 height 428
drag, startPoint x: 257, startPoint y: 206, endPoint x: 314, endPoint y: 248, distance: 70.4
click at [308, 246] on div "© Mapbox © OpenStreetMap Improve this map" at bounding box center [324, 248] width 648 height 428
drag, startPoint x: 319, startPoint y: 234, endPoint x: 374, endPoint y: 304, distance: 89.0
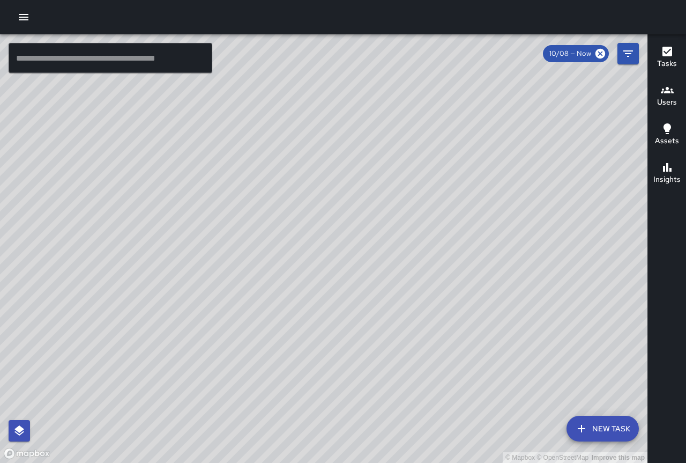
click at [374, 304] on div "© Mapbox © OpenStreetMap Improve this map" at bounding box center [324, 248] width 648 height 428
drag, startPoint x: 320, startPoint y: 268, endPoint x: 380, endPoint y: 337, distance: 92.0
click at [380, 337] on div "© Mapbox © OpenStreetMap Improve this map" at bounding box center [324, 248] width 648 height 428
drag, startPoint x: 272, startPoint y: 204, endPoint x: 367, endPoint y: 316, distance: 146.4
click at [367, 316] on div "© Mapbox © OpenStreetMap Improve this map" at bounding box center [324, 248] width 648 height 428
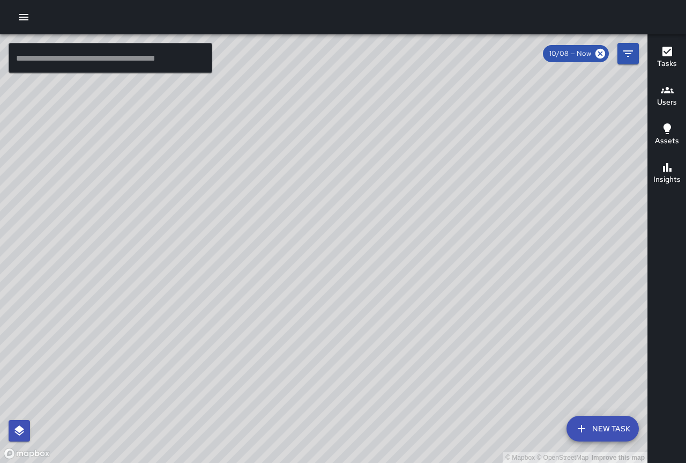
drag
click at [397, 354] on div "© Mapbox © OpenStreetMap Improve this map" at bounding box center [324, 248] width 648 height 428
click at [402, 404] on div "© Mapbox © OpenStreetMap Improve this map" at bounding box center [324, 248] width 648 height 428
click at [408, 402] on div "© Mapbox © OpenStreetMap Improve this map" at bounding box center [324, 248] width 648 height 428
click at [481, 462] on html "© Mapbox © OpenStreetMap Improve this map ​ New Task 10/08 — Now Map Layers Tas…" at bounding box center [343, 231] width 686 height 463
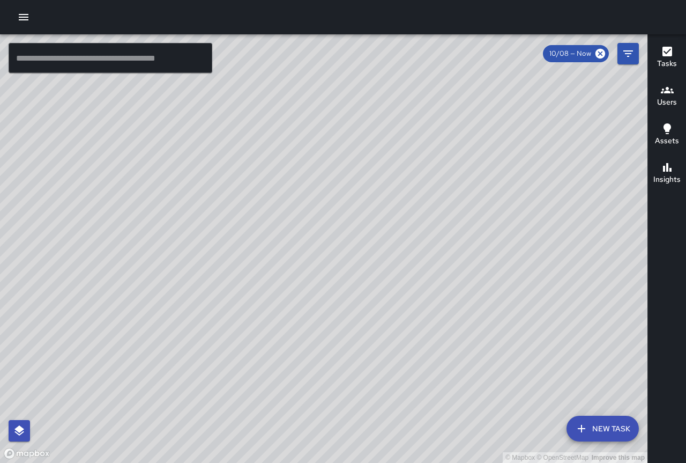
click at [408, 428] on div "© Mapbox © OpenStreetMap Improve this map" at bounding box center [324, 248] width 648 height 428
click at [364, 404] on div "© Mapbox © OpenStreetMap Improve this map" at bounding box center [324, 248] width 648 height 428
click at [230, 202] on div "© Mapbox © OpenStreetMap Improve this map" at bounding box center [324, 248] width 648 height 428
click at [243, 210] on div "© Mapbox © OpenStreetMap Improve this map" at bounding box center [324, 248] width 648 height 428
click at [233, 196] on div "© Mapbox © OpenStreetMap Improve this map" at bounding box center [324, 248] width 648 height 428
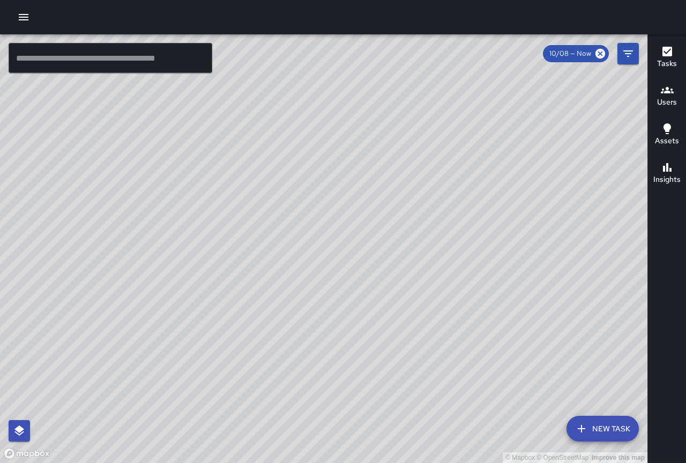
click at [238, 211] on div "© Mapbox © OpenStreetMap Improve this map" at bounding box center [324, 248] width 648 height 428
click at [309, 234] on div "© Mapbox © OpenStreetMap Improve this map" at bounding box center [324, 248] width 648 height 428
click at [277, 200] on div "© Mapbox © OpenStreetMap Improve this map" at bounding box center [324, 248] width 648 height 428
click at [263, 257] on div "© Mapbox © OpenStreetMap Improve this map" at bounding box center [324, 248] width 648 height 428
click at [302, 182] on div "© Mapbox © OpenStreetMap Improve this map" at bounding box center [324, 248] width 648 height 428
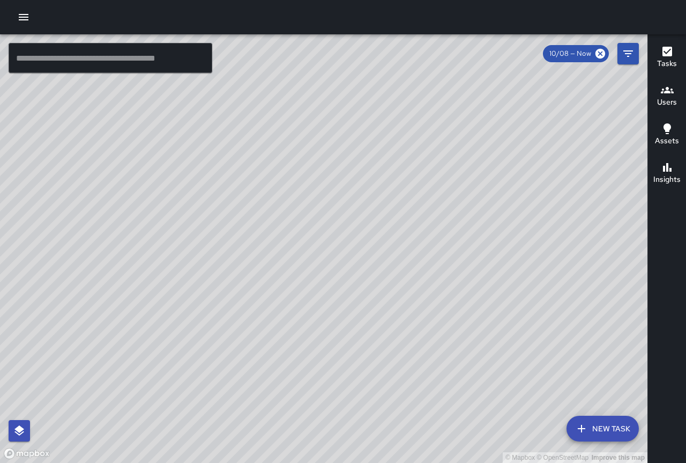
click at [369, 214] on div "© Mapbox © OpenStreetMap Improve this map" at bounding box center [324, 248] width 648 height 428
click at [325, 217] on div "© Mapbox © OpenStreetMap Improve this map" at bounding box center [324, 248] width 648 height 428
click at [360, 273] on div "© Mapbox © OpenStreetMap Improve this map" at bounding box center [324, 248] width 648 height 428
click at [239, 87] on div "© Mapbox © OpenStreetMap Improve this map" at bounding box center [324, 248] width 648 height 428
click at [400, 250] on div "© Mapbox © OpenStreetMap Improve this map" at bounding box center [324, 248] width 648 height 428
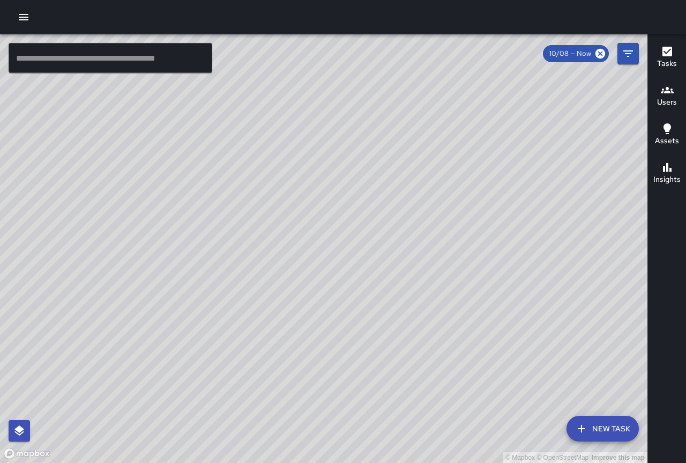
click at [317, 243] on div "© Mapbox © OpenStreetMap Improve this map" at bounding box center [324, 248] width 648 height 428
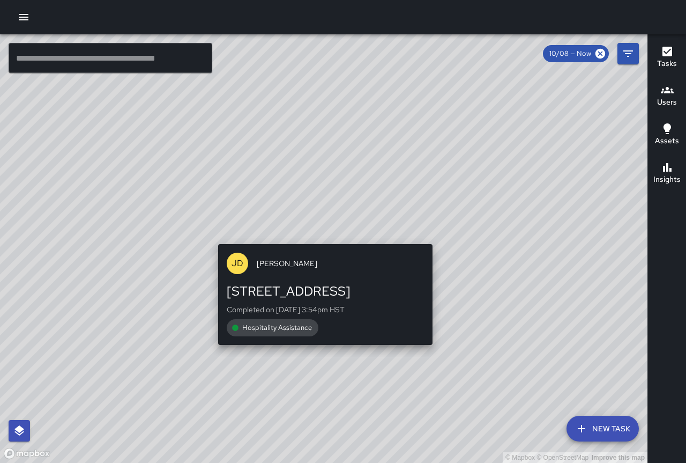
click at [320, 240] on div "© Mapbox © OpenStreetMap Improve this map [PERSON_NAME] [STREET_ADDRESS] Comple…" at bounding box center [324, 248] width 648 height 428
